Goal: Transaction & Acquisition: Purchase product/service

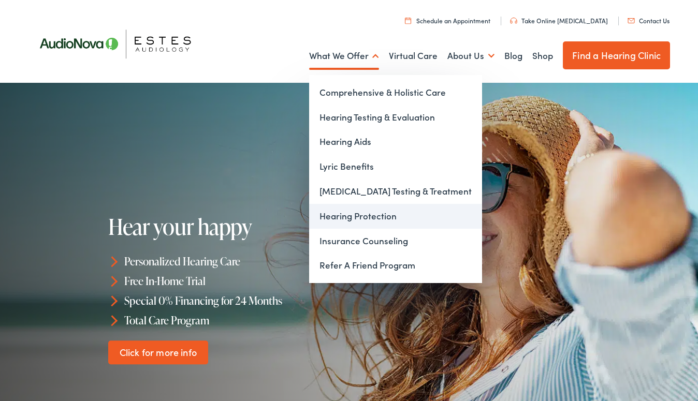
click at [359, 208] on link "Hearing Protection" at bounding box center [395, 216] width 173 height 25
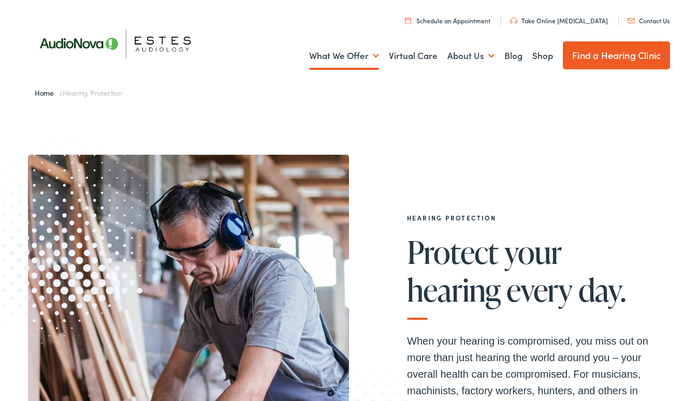
click at [572, 59] on link "Find a Hearing Clinic" at bounding box center [616, 55] width 107 height 28
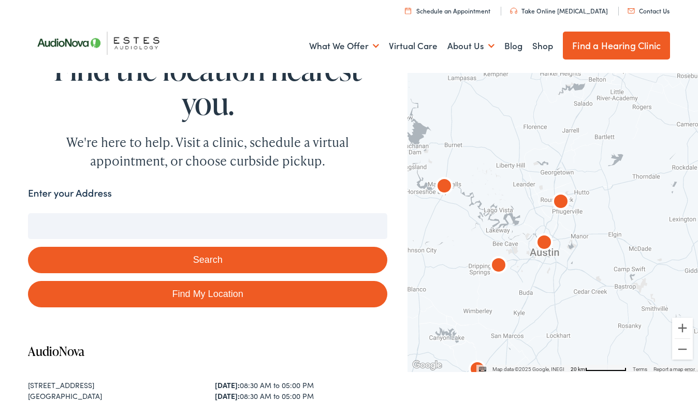
drag, startPoint x: 617, startPoint y: 276, endPoint x: 486, endPoint y: 212, distance: 145.7
click at [486, 212] on div at bounding box center [553, 221] width 291 height 302
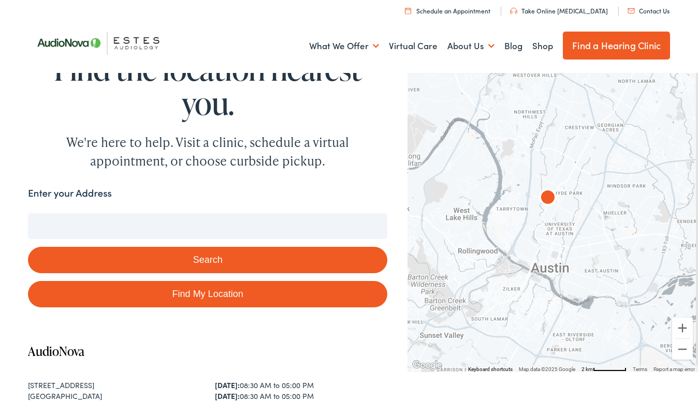
drag, startPoint x: 665, startPoint y: 313, endPoint x: 468, endPoint y: 253, distance: 205.8
click at [468, 253] on div at bounding box center [553, 221] width 291 height 302
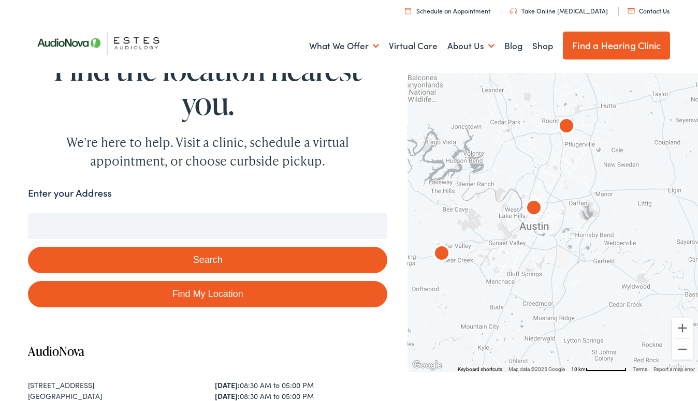
drag, startPoint x: 488, startPoint y: 183, endPoint x: 490, endPoint y: 177, distance: 6.9
click at [490, 177] on div at bounding box center [553, 221] width 291 height 302
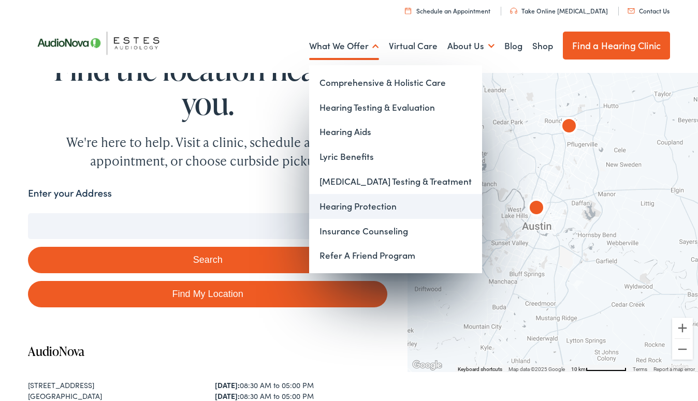
click at [351, 202] on link "Hearing Protection" at bounding box center [395, 206] width 173 height 25
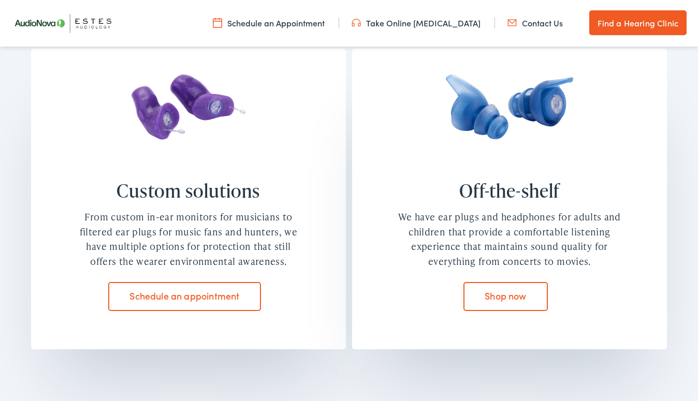
scroll to position [801, 0]
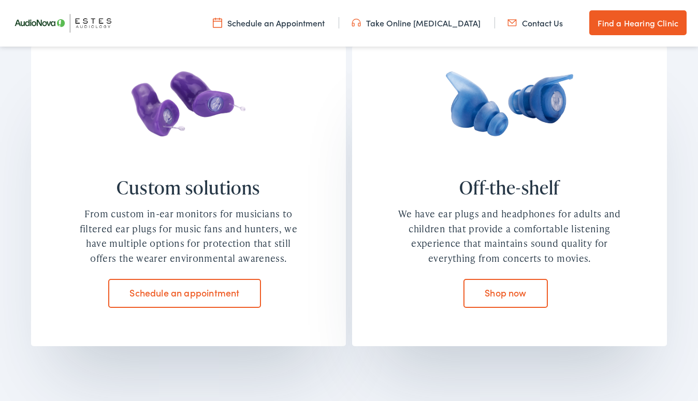
click at [515, 293] on link "Shop now" at bounding box center [506, 293] width 85 height 29
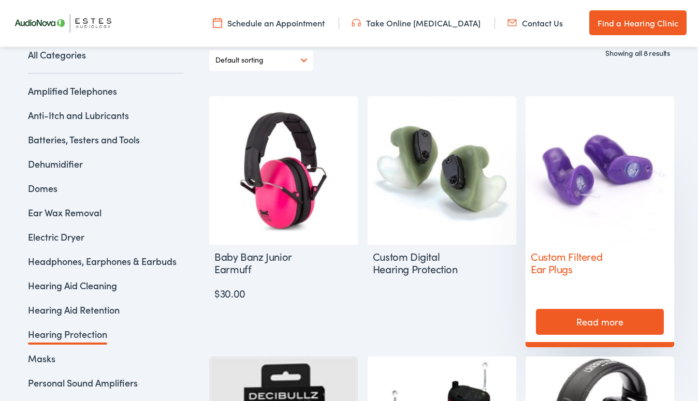
scroll to position [230, 0]
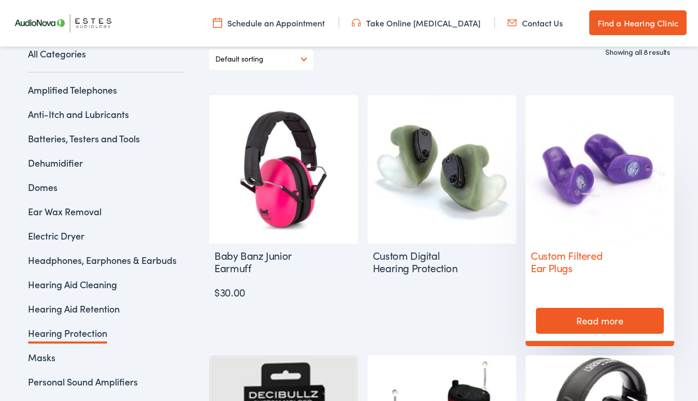
click at [591, 319] on link "Read more" at bounding box center [600, 321] width 128 height 26
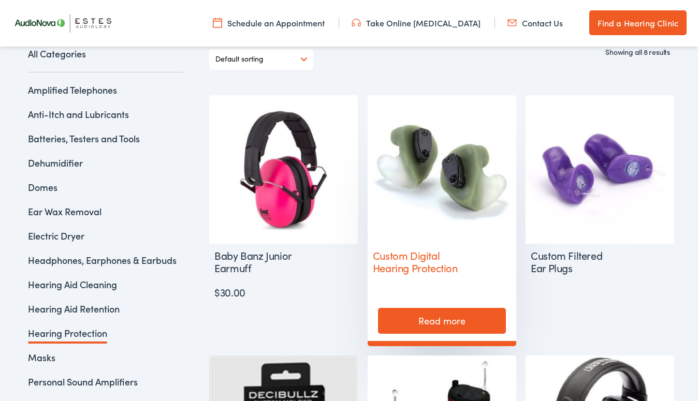
click at [413, 326] on link "Read more" at bounding box center [442, 321] width 128 height 26
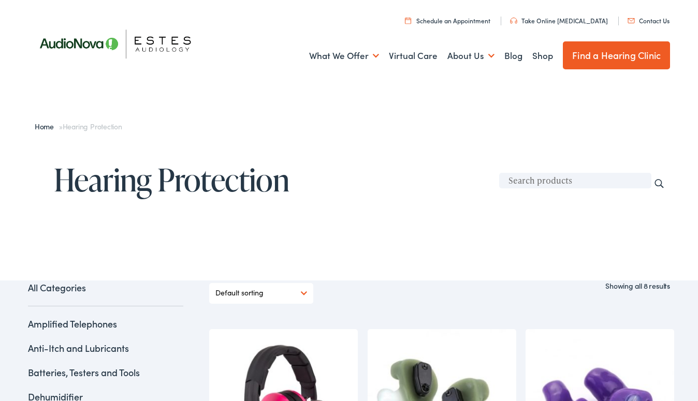
scroll to position [0, 0]
click at [409, 1] on nav "Menu Close Schedule an Appointment Take Online Hearing Test Contact Us Find a H…" at bounding box center [349, 14] width 642 height 29
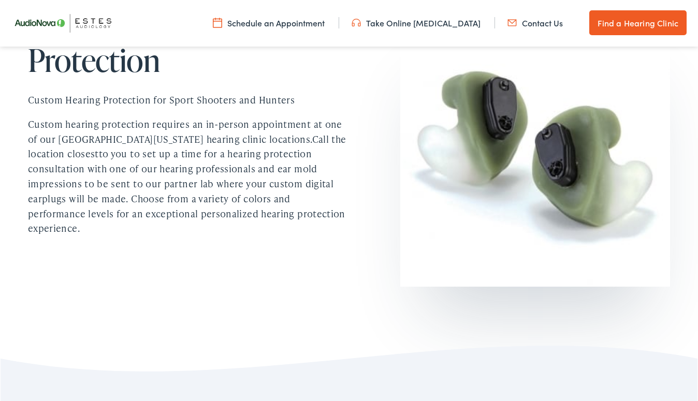
scroll to position [163, 0]
